Goal: Information Seeking & Learning: Find contact information

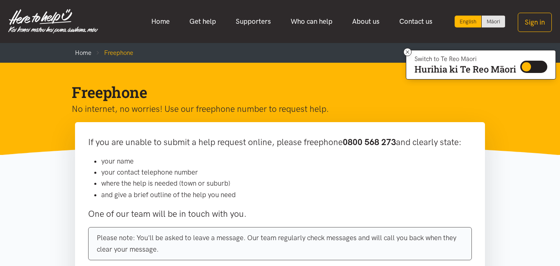
click at [352, 103] on p "No internet, no worries! Use our freephone number to request help." at bounding box center [273, 109] width 403 height 14
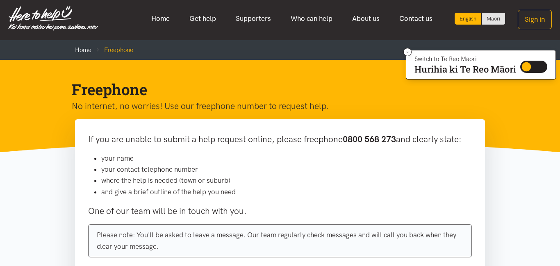
scroll to position [0, 0]
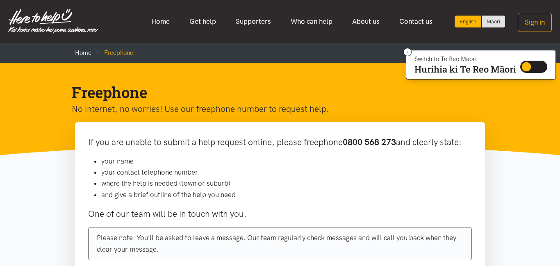
click at [368, 85] on h1 "Freephone" at bounding box center [273, 92] width 403 height 20
click at [250, 23] on link "Supporters" at bounding box center [253, 22] width 55 height 18
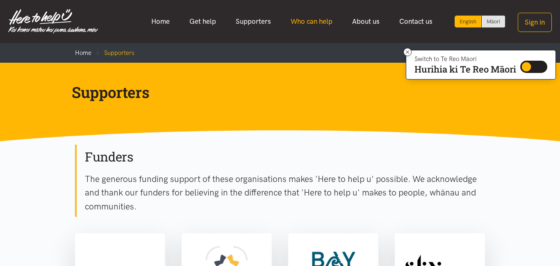
click at [300, 20] on link "Who can help" at bounding box center [311, 22] width 61 height 18
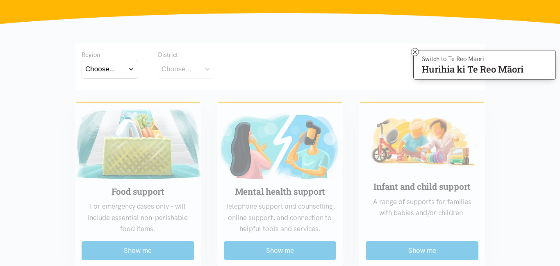
scroll to position [148, 0]
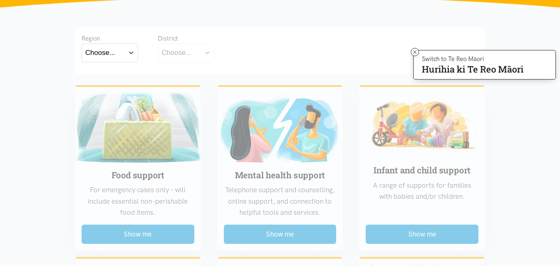
click at [133, 55] on button "Choose..." at bounding box center [110, 52] width 57 height 18
